Goal: Contribute content

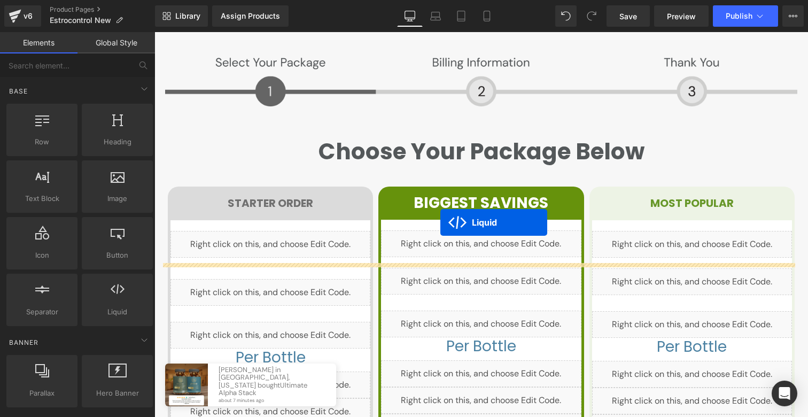
scroll to position [1897, 0]
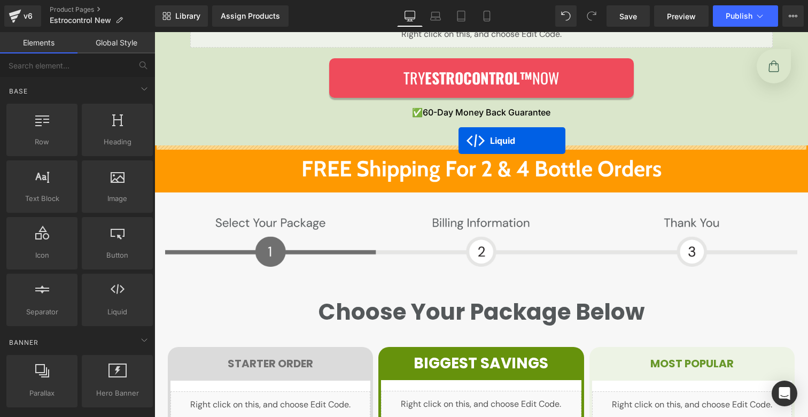
drag, startPoint x: 470, startPoint y: 79, endPoint x: 458, endPoint y: 140, distance: 63.0
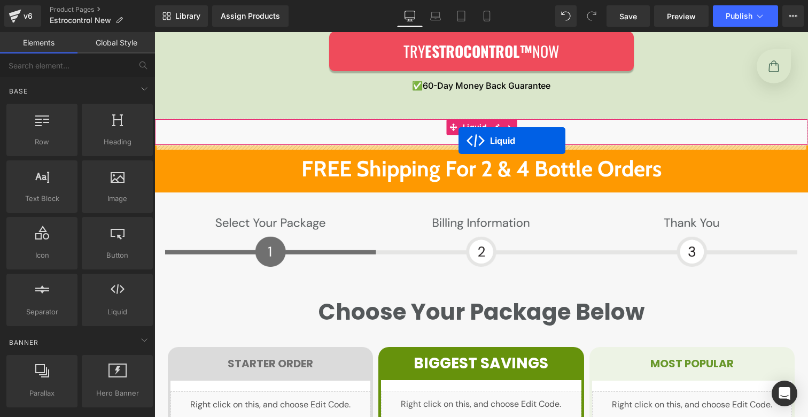
scroll to position [1871, 0]
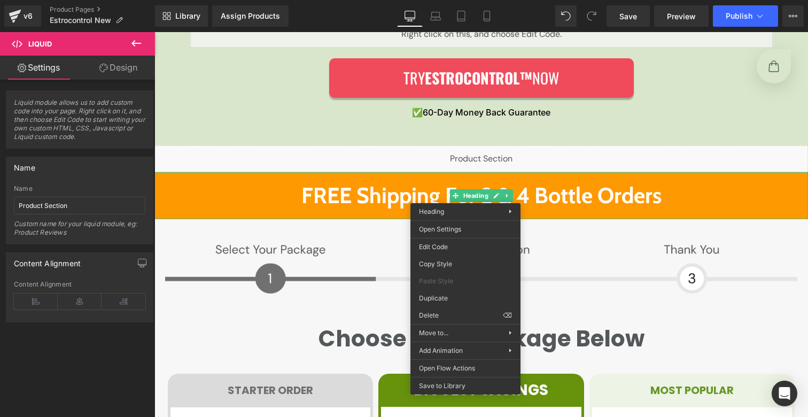
drag, startPoint x: 605, startPoint y: 345, endPoint x: 451, endPoint y: 292, distance: 162.5
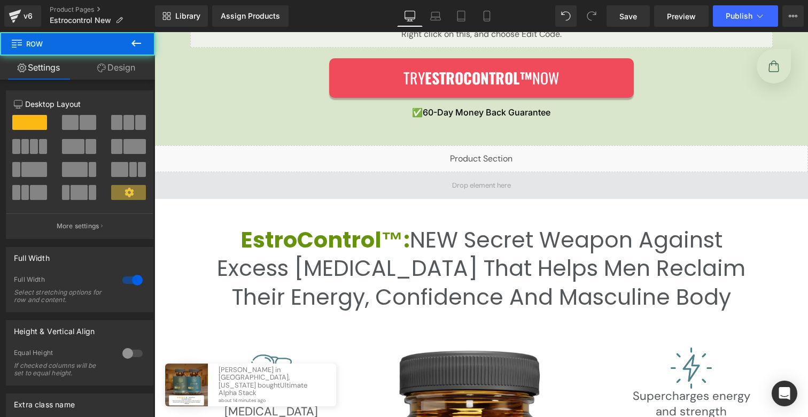
click at [343, 185] on span at bounding box center [480, 185] width 653 height 27
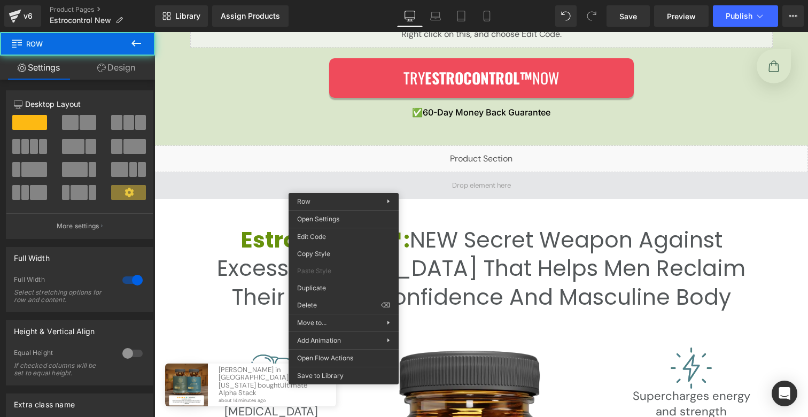
click at [453, 175] on span at bounding box center [480, 185] width 653 height 27
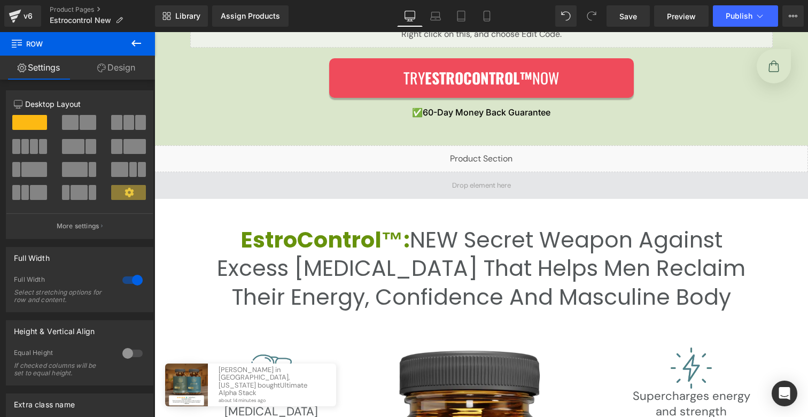
click at [454, 184] on span at bounding box center [481, 185] width 66 height 16
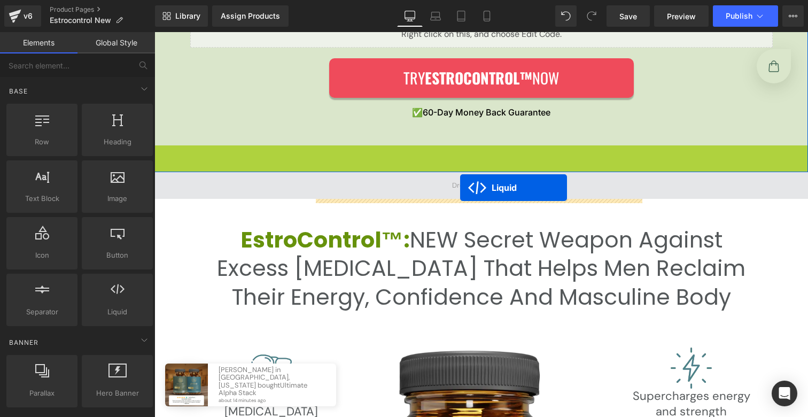
drag, startPoint x: 471, startPoint y: 153, endPoint x: 460, endPoint y: 187, distance: 35.5
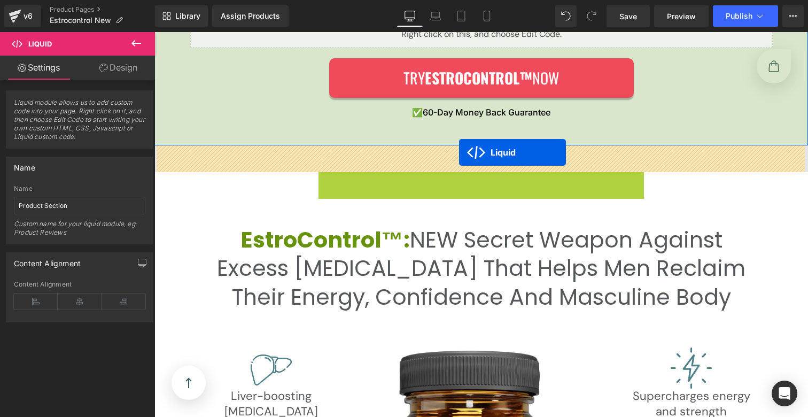
drag, startPoint x: 465, startPoint y: 181, endPoint x: 459, endPoint y: 152, distance: 28.9
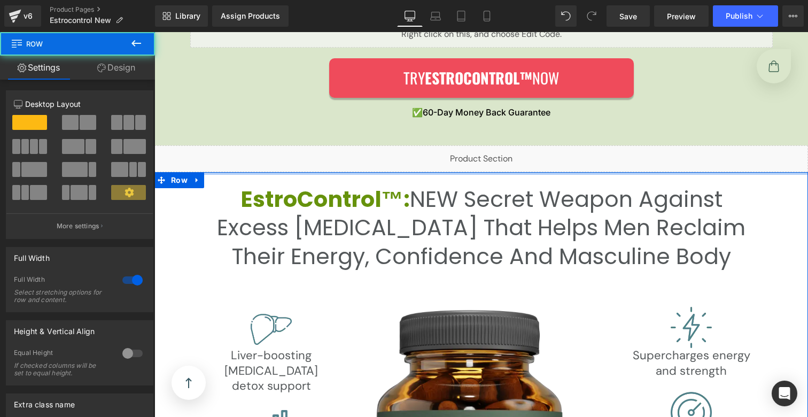
drag, startPoint x: 451, startPoint y: 177, endPoint x: 450, endPoint y: 138, distance: 39.0
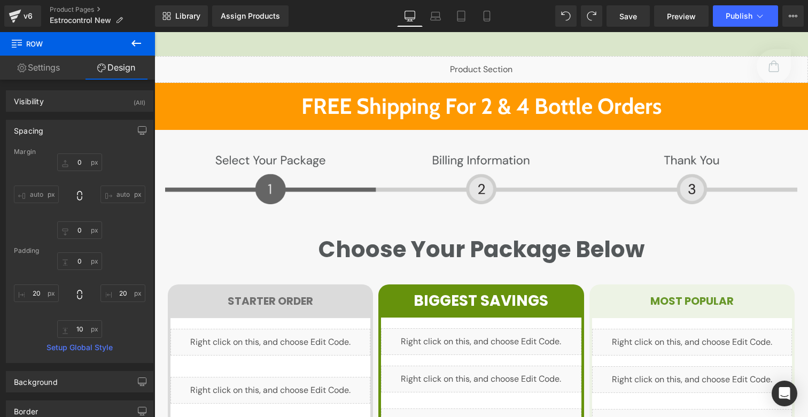
scroll to position [1956, 0]
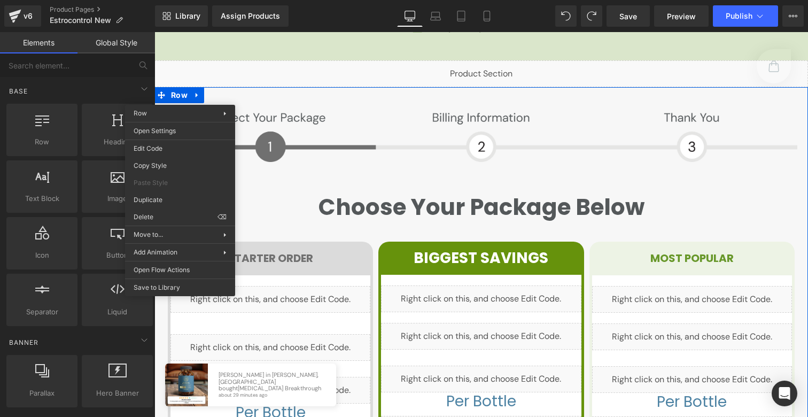
drag, startPoint x: 330, startPoint y: 245, endPoint x: 176, endPoint y: 213, distance: 157.1
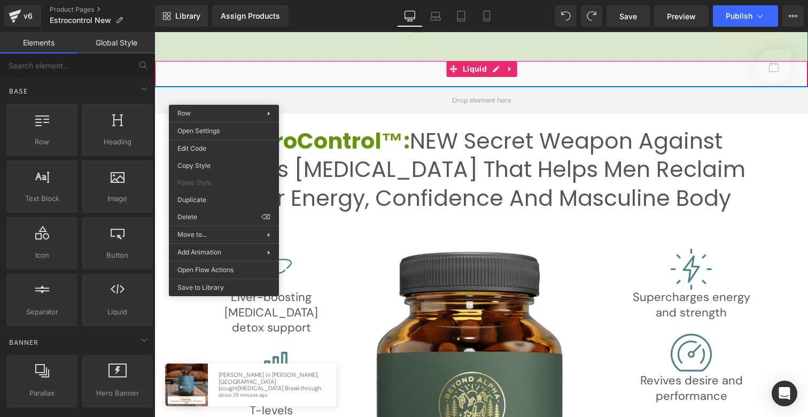
click at [368, 66] on div "Liquid" at bounding box center [480, 73] width 653 height 27
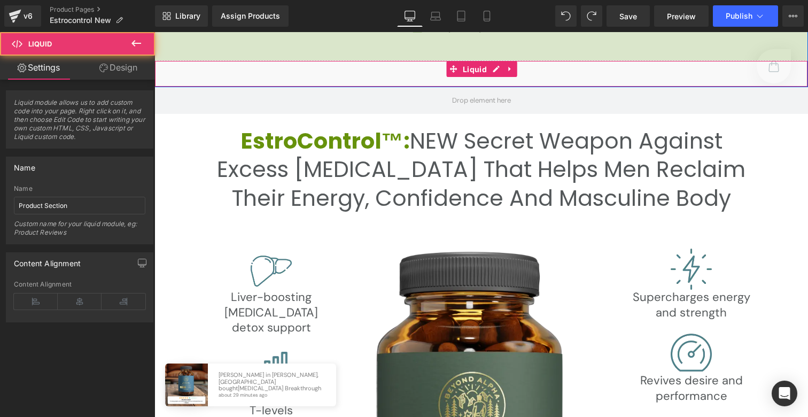
scroll to position [1945, 0]
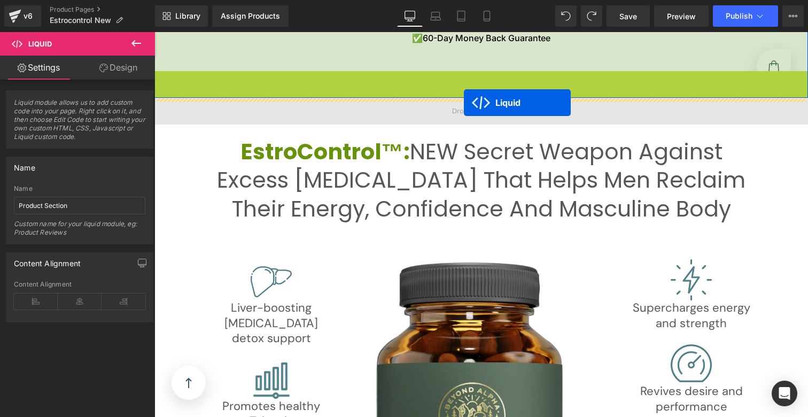
drag, startPoint x: 469, startPoint y: 70, endPoint x: 464, endPoint y: 103, distance: 33.0
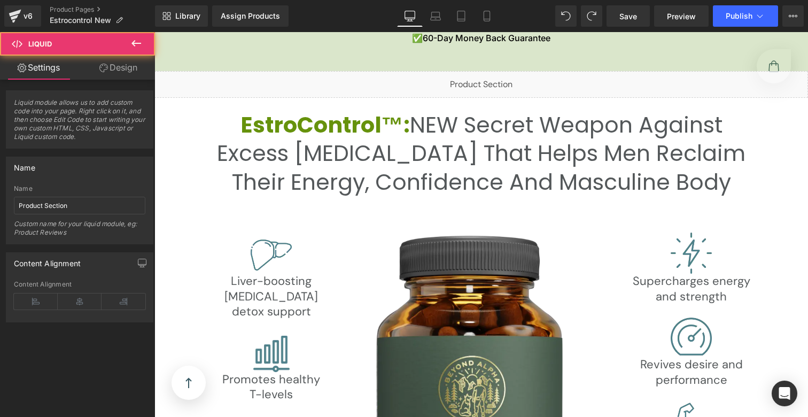
scroll to position [1849, 0]
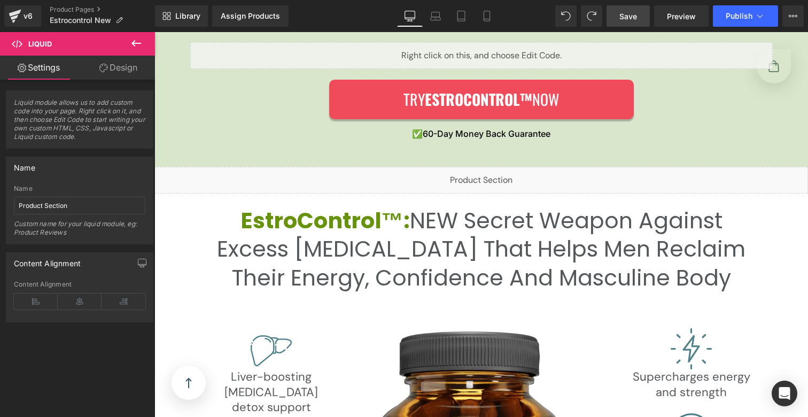
drag, startPoint x: 639, startPoint y: 14, endPoint x: 162, endPoint y: 364, distance: 591.6
click at [639, 14] on link "Save" at bounding box center [627, 15] width 43 height 21
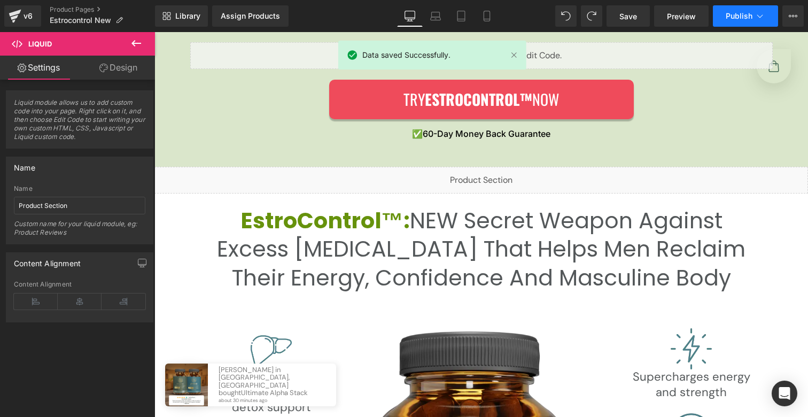
click at [739, 22] on button "Publish" at bounding box center [745, 15] width 65 height 21
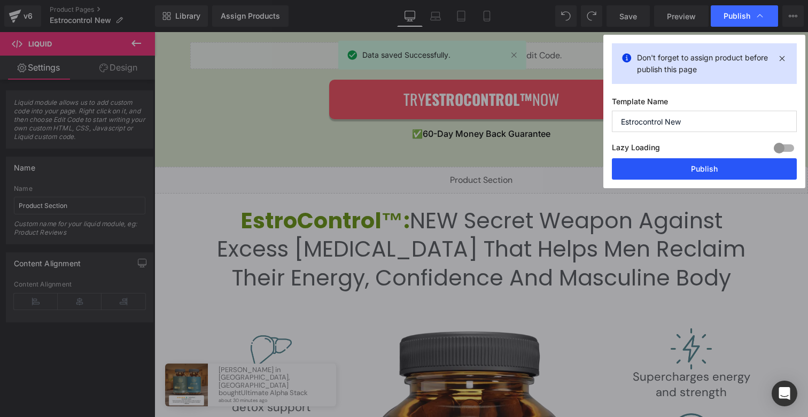
click at [728, 167] on button "Publish" at bounding box center [704, 168] width 185 height 21
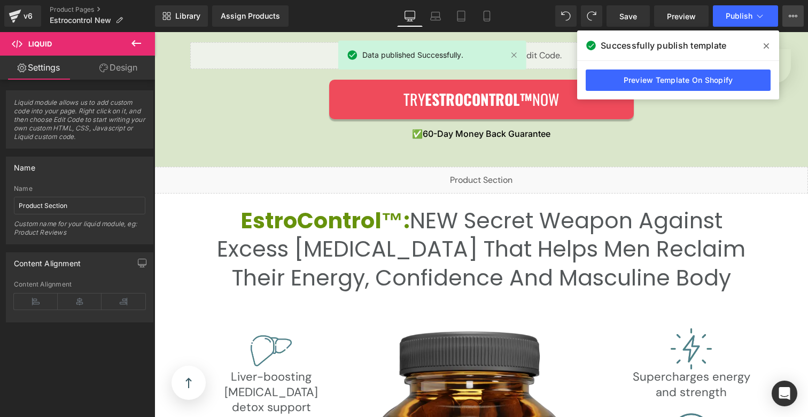
click at [793, 17] on icon at bounding box center [793, 16] width 3 height 2
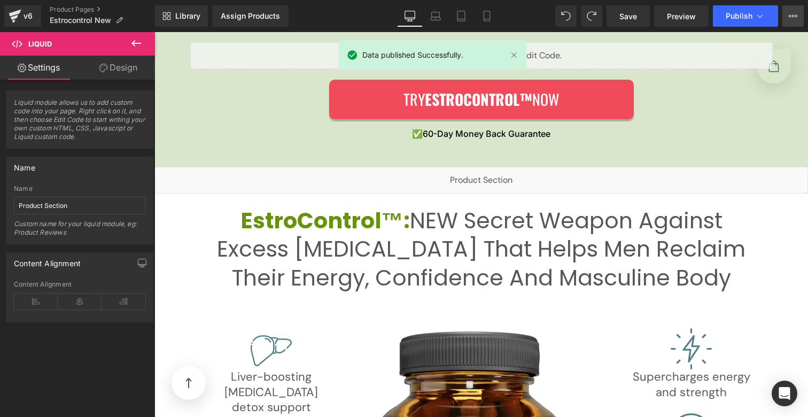
click at [791, 19] on icon at bounding box center [792, 16] width 9 height 9
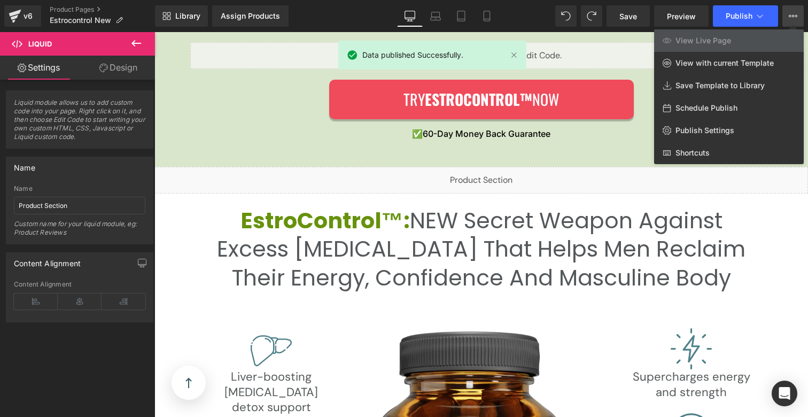
click at [612, 55] on div at bounding box center [480, 224] width 653 height 385
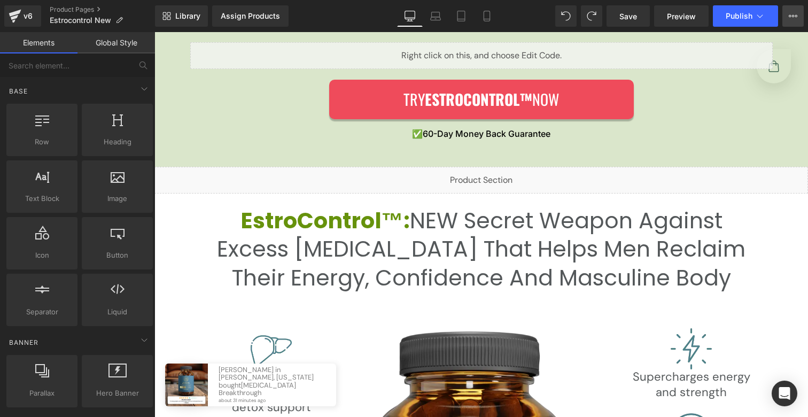
click at [790, 16] on icon at bounding box center [792, 16] width 9 height 9
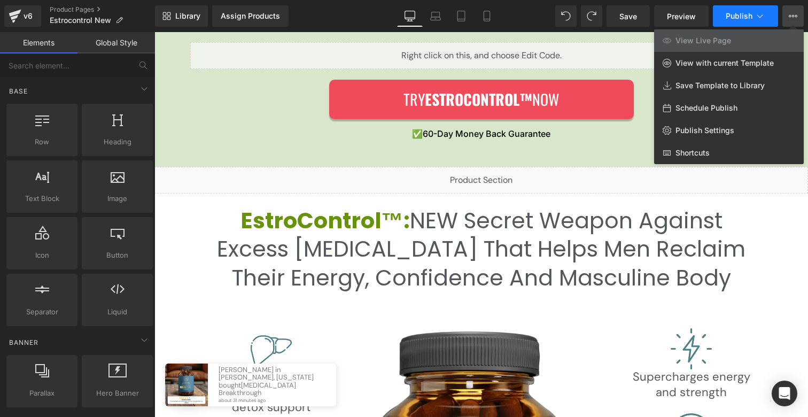
click at [764, 13] on icon at bounding box center [759, 16] width 11 height 11
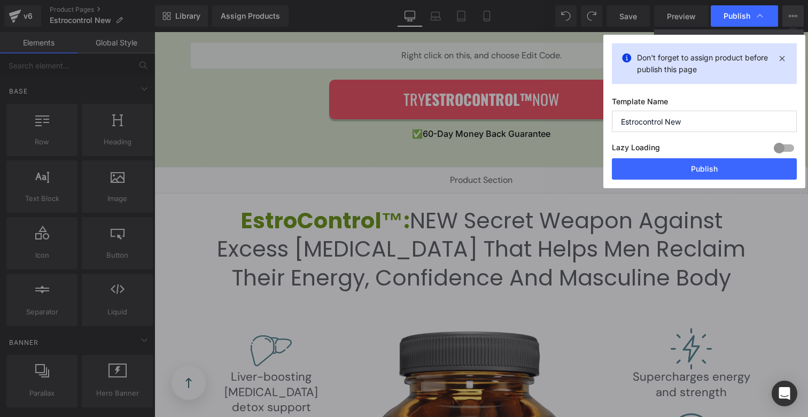
click at [764, 13] on icon at bounding box center [759, 16] width 11 height 11
